Goal: Use online tool/utility: Use online tool/utility

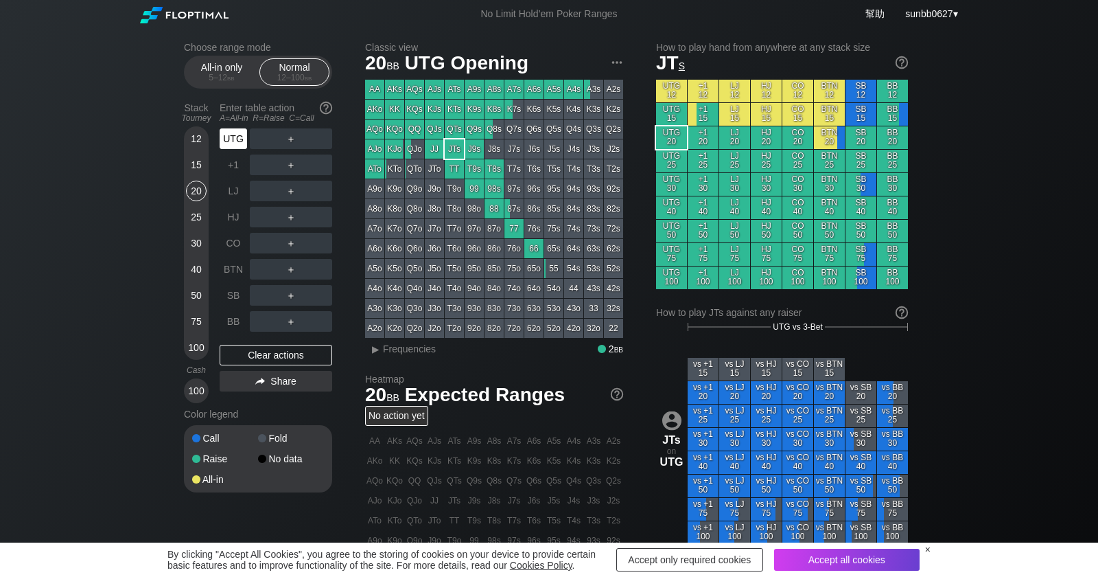
click at [231, 137] on div "UTG" at bounding box center [233, 138] width 27 height 21
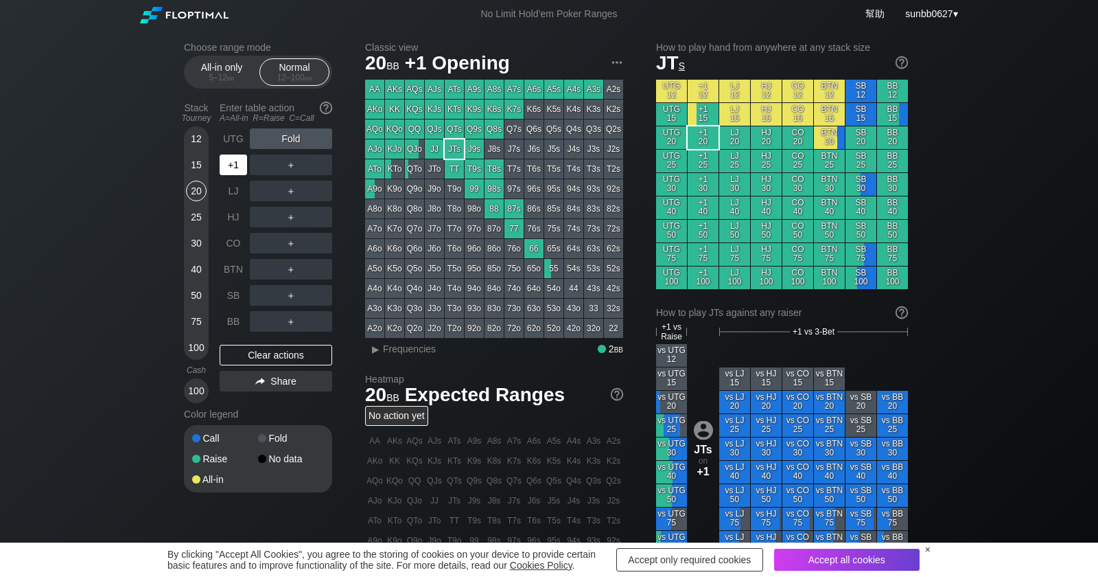
click at [226, 162] on div "+1" at bounding box center [233, 164] width 27 height 21
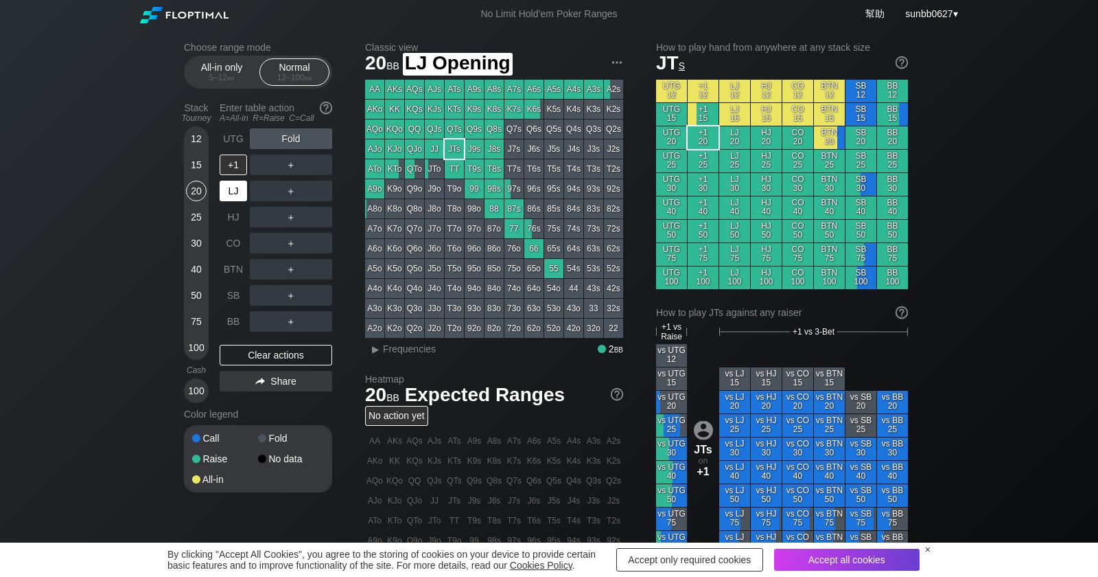
click at [229, 186] on div "LJ" at bounding box center [233, 191] width 27 height 21
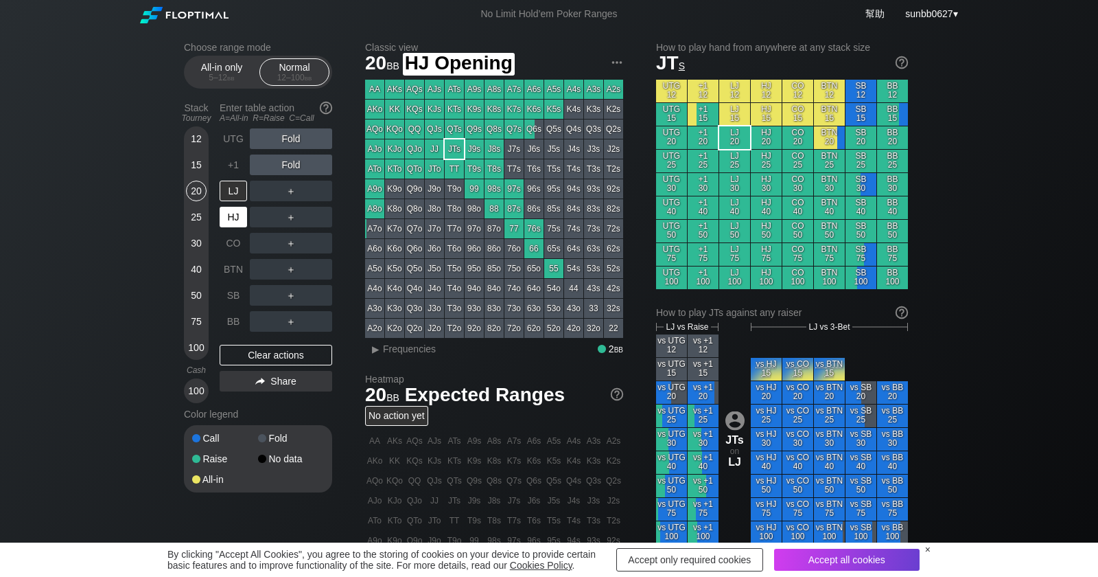
click at [240, 209] on div "HJ" at bounding box center [233, 217] width 27 height 21
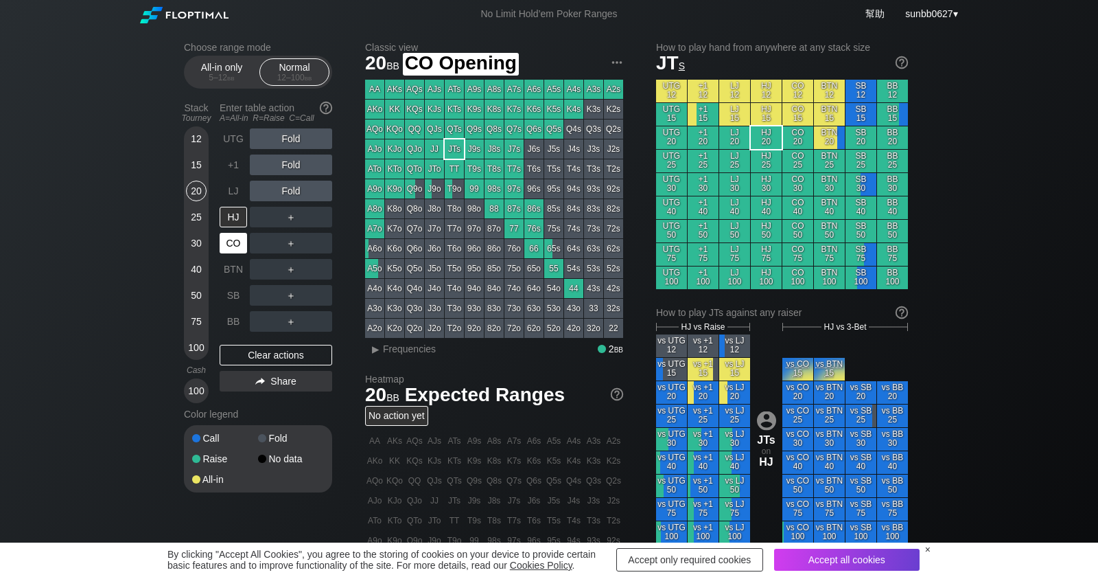
click at [229, 249] on div "CO" at bounding box center [233, 243] width 27 height 21
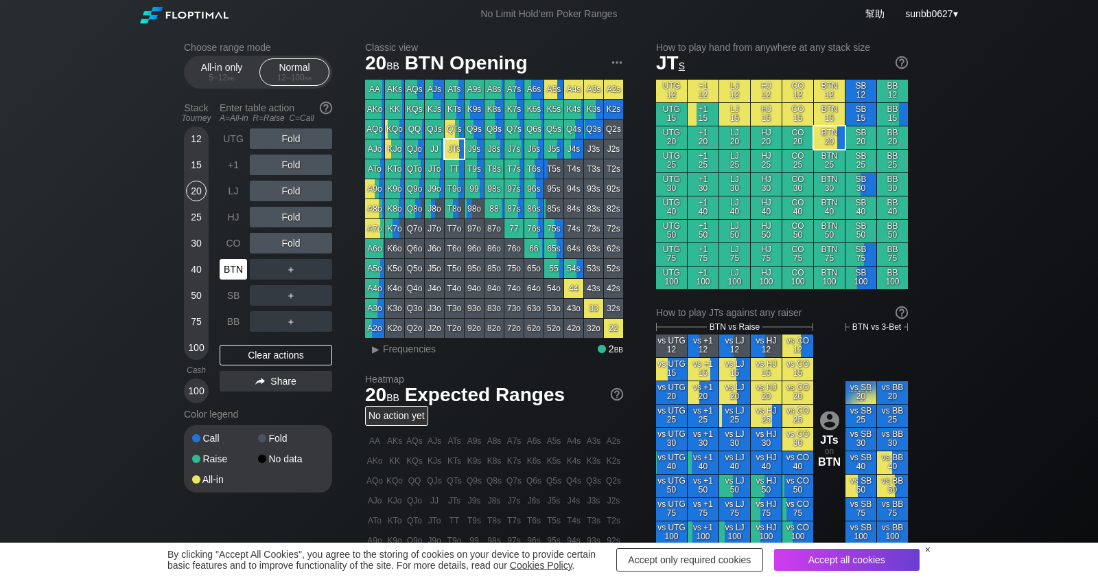
click at [233, 260] on div "BTN" at bounding box center [233, 269] width 27 height 21
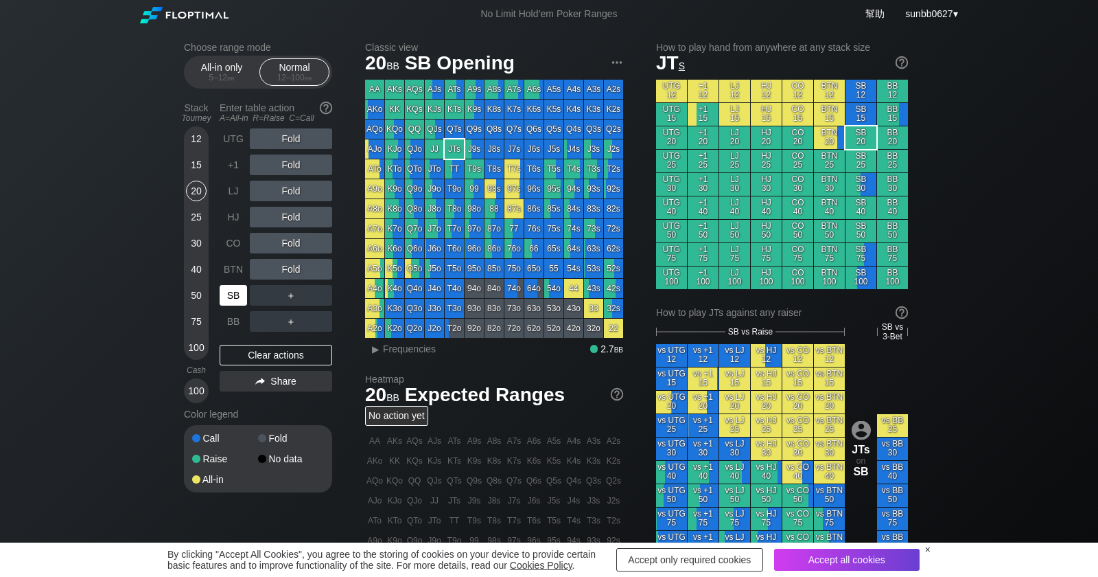
click at [232, 289] on div "SB" at bounding box center [233, 295] width 27 height 21
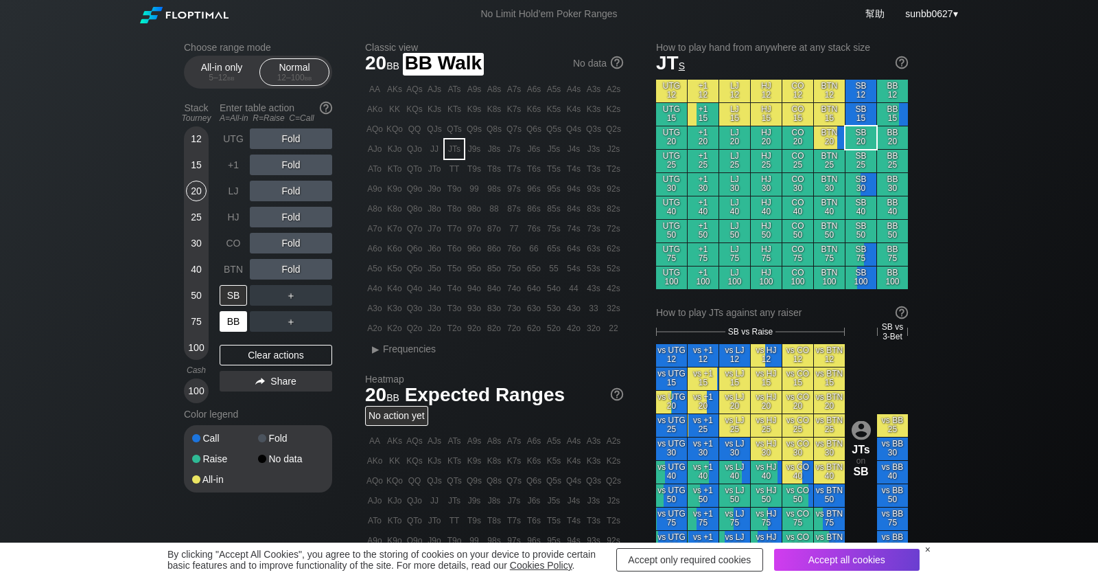
click at [231, 317] on div "BB" at bounding box center [233, 321] width 27 height 21
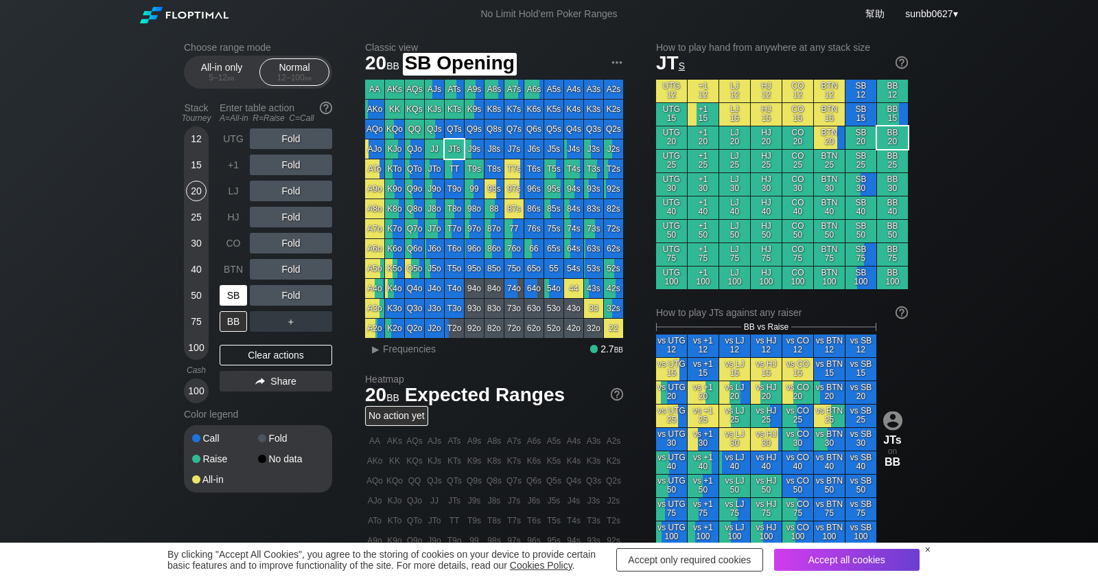
click at [235, 301] on div "SB" at bounding box center [233, 295] width 27 height 21
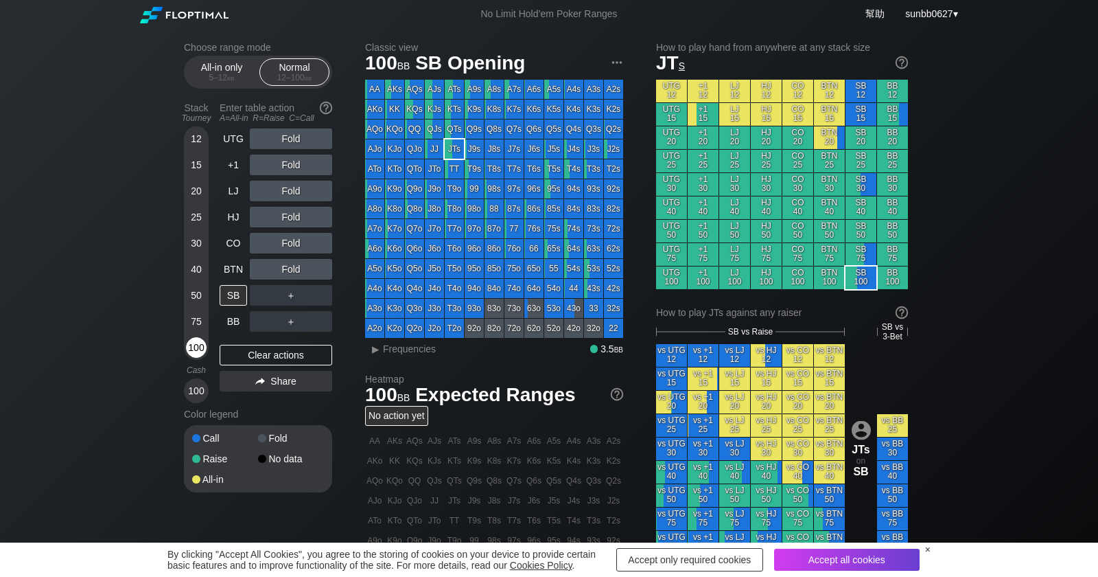
click at [197, 351] on div "100" at bounding box center [196, 347] width 21 height 21
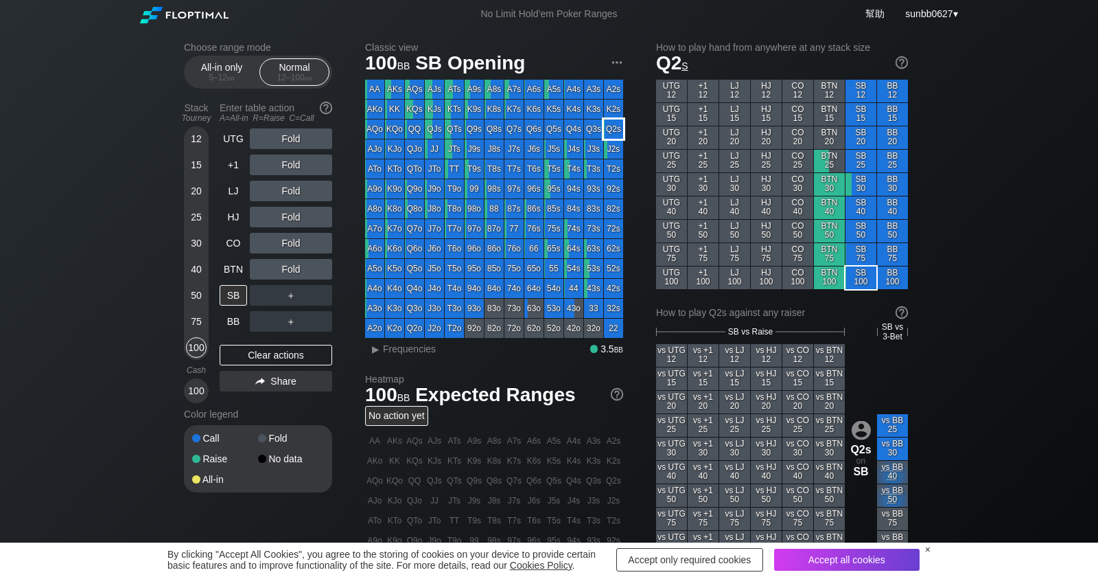
click at [614, 132] on div "Q2s" at bounding box center [613, 128] width 19 height 19
click at [863, 283] on div "SB 100" at bounding box center [861, 277] width 31 height 23
click at [861, 281] on div "SB 100" at bounding box center [861, 277] width 31 height 23
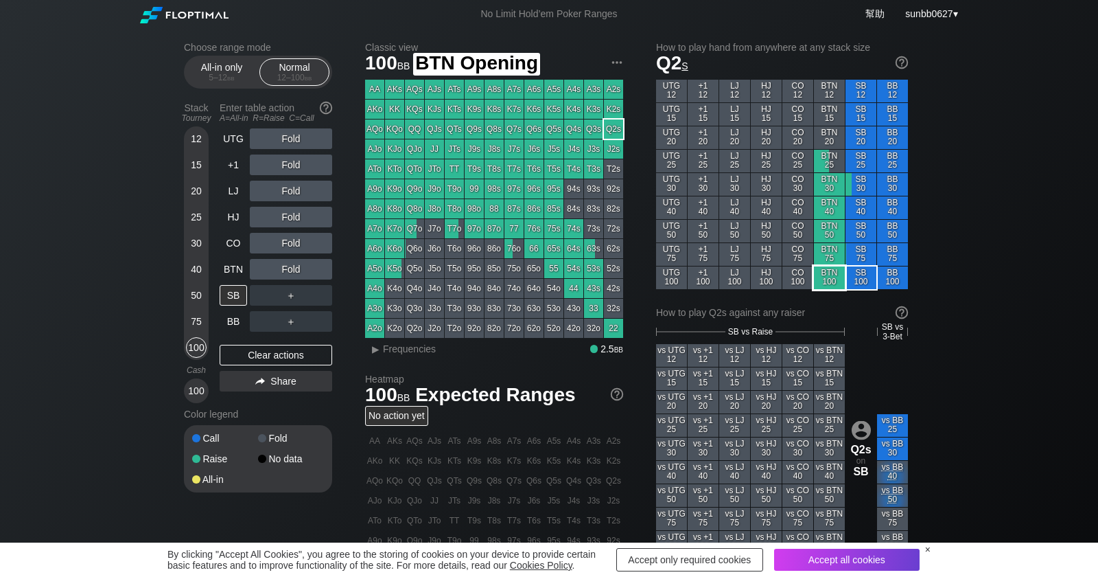
click at [836, 281] on div "BTN 100" at bounding box center [829, 277] width 31 height 23
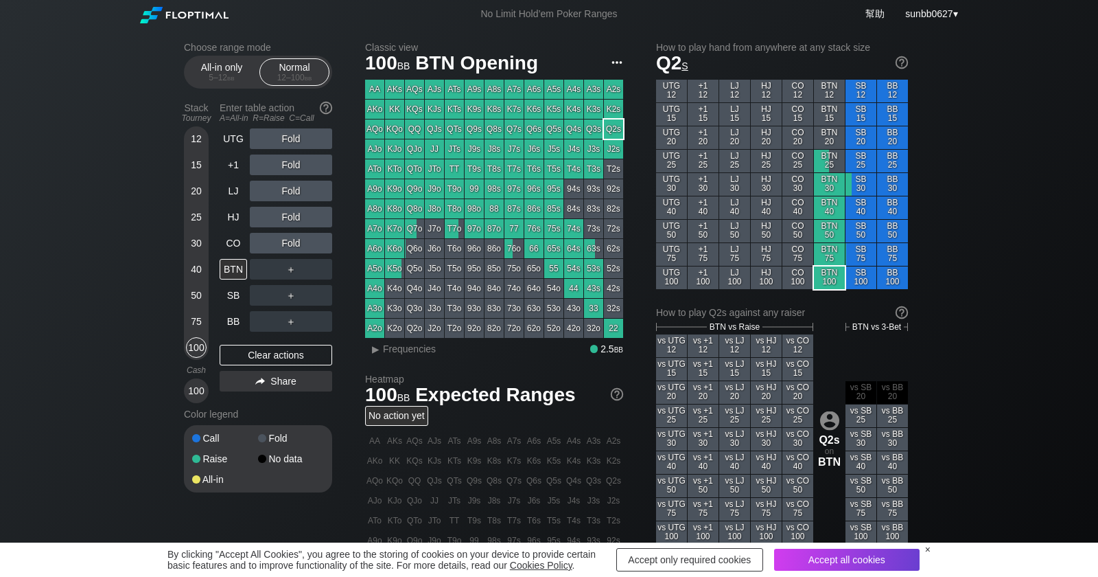
click at [615, 60] on img at bounding box center [616, 62] width 15 height 15
click at [592, 101] on div "Copy range for PIO" at bounding box center [565, 101] width 117 height 19
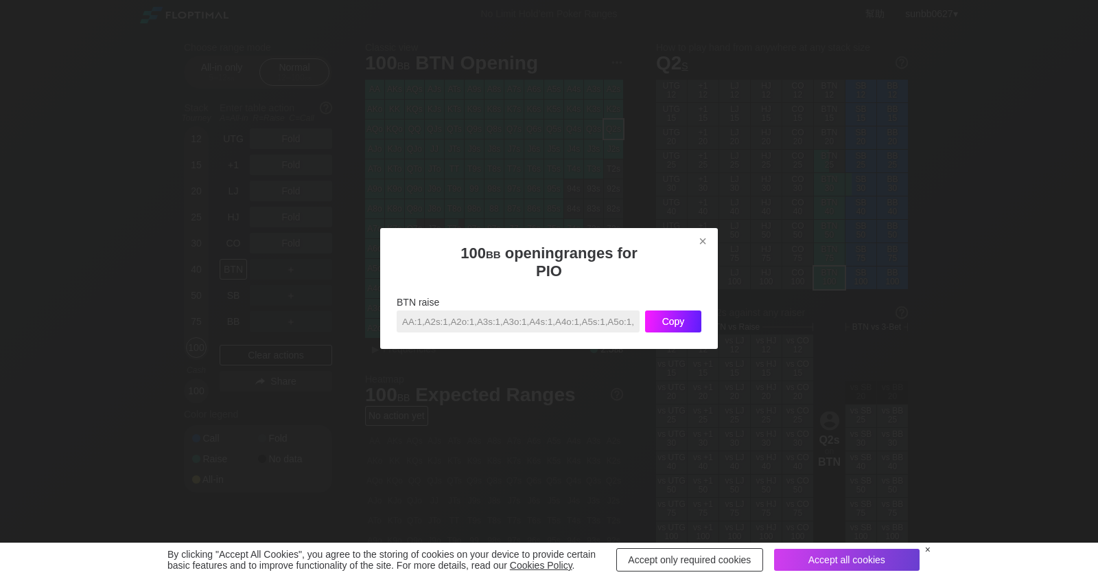
click at [658, 325] on div "Copy" at bounding box center [673, 321] width 56 height 22
click at [706, 242] on div "×" at bounding box center [702, 241] width 19 height 16
